Goal: Use online tool/utility: Utilize a website feature to perform a specific function

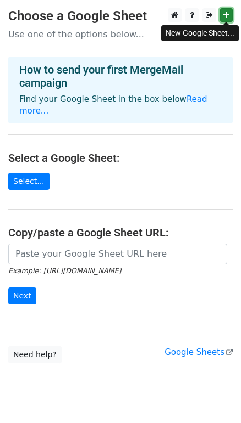
click at [224, 16] on icon at bounding box center [226, 15] width 6 height 8
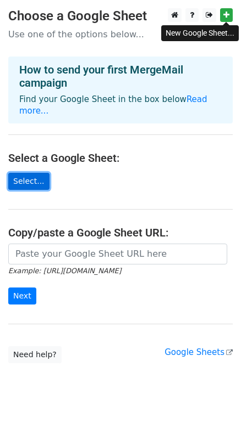
click at [17, 181] on link "Select..." at bounding box center [28, 181] width 41 height 17
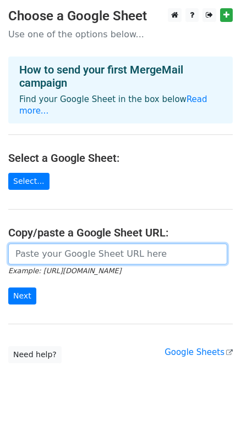
click at [59, 258] on input "url" at bounding box center [117, 254] width 219 height 21
paste input "https://docs.google.com/spreadsheets/d/1Bg_QGjaepuj9gln8yo05_PrM9v-P7bBKJ52RZnG…"
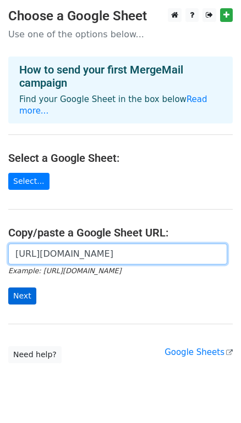
type input "https://docs.google.com/spreadsheets/d/1Bg_QGjaepuj9gln8yo05_PrM9v-P7bBKJ52RZnG…"
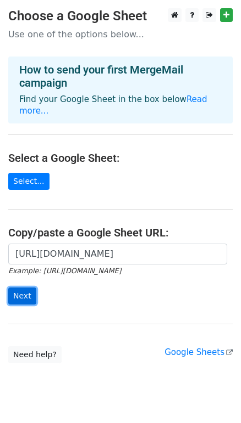
click at [20, 297] on input "Next" at bounding box center [22, 296] width 28 height 17
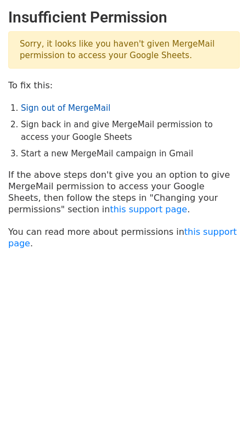
click at [58, 110] on link "Sign out of MergeMail" at bounding box center [66, 108] width 90 height 10
click at [94, 161] on main "Insufficient Permission Sorry, it looks like you haven't given MergeMail permis…" at bounding box center [124, 128] width 248 height 241
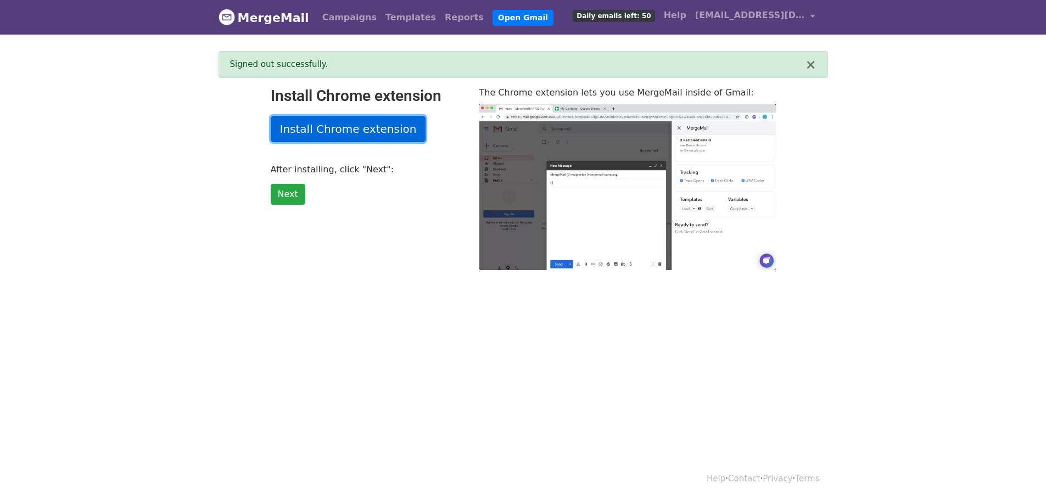
click at [318, 132] on link "Install Chrome extension" at bounding box center [348, 129] width 155 height 26
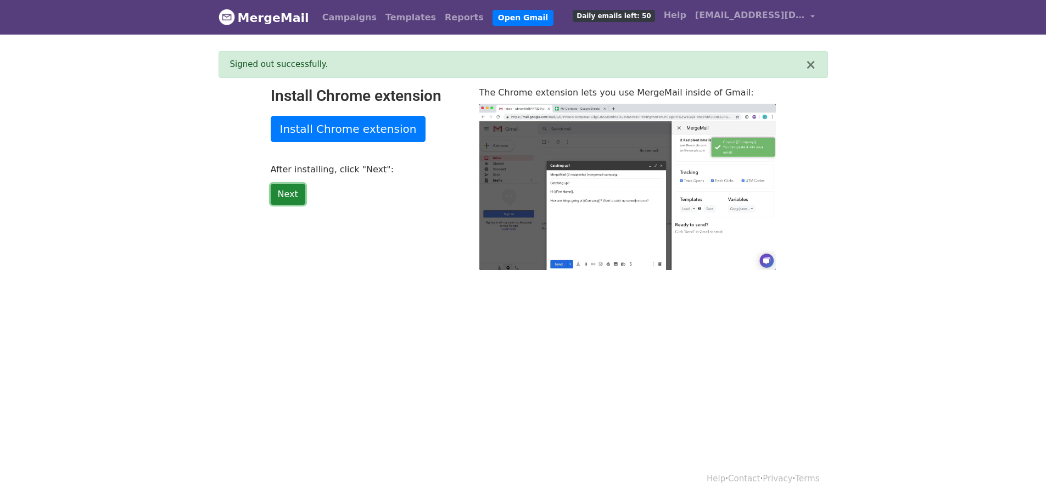
click at [288, 195] on link "Next" at bounding box center [288, 194] width 35 height 21
type input "15.24"
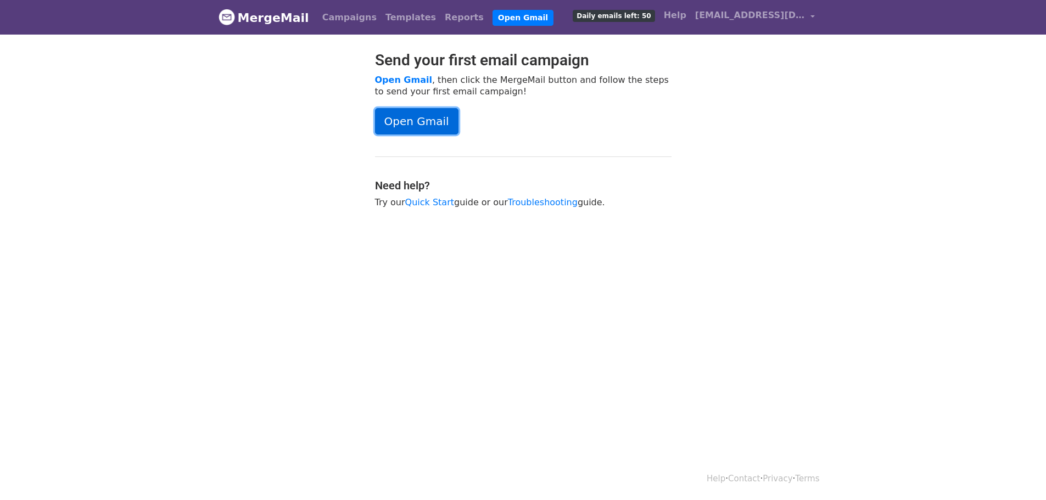
click at [413, 122] on link "Open Gmail" at bounding box center [416, 121] width 83 height 26
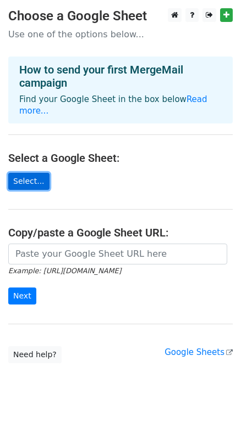
click at [27, 182] on link "Select..." at bounding box center [28, 181] width 41 height 17
click at [34, 176] on link "Select..." at bounding box center [28, 181] width 41 height 17
click at [39, 181] on link "Select..." at bounding box center [28, 181] width 41 height 17
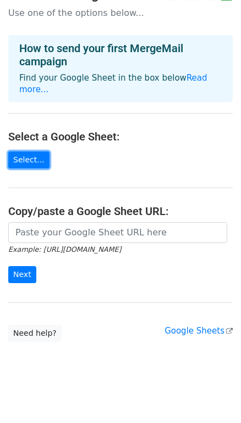
scroll to position [27, 0]
